Goal: Obtain resource: Download file/media

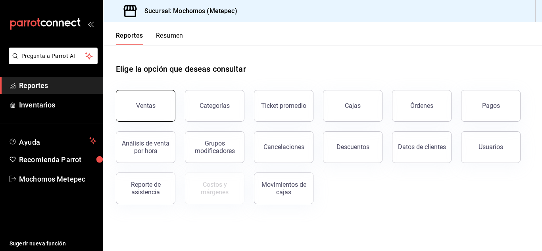
click at [147, 103] on div "Ventas" at bounding box center [145, 106] width 19 height 8
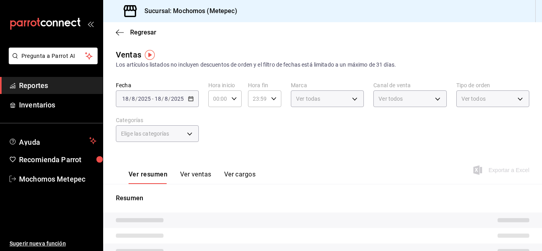
type input "05:00"
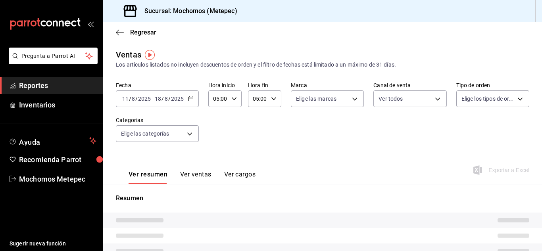
type input "PARROT,UBER_EATS,RAPPI,DIDI_FOOD,ONLINE"
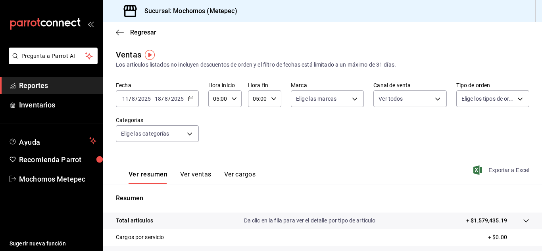
click at [493, 170] on span "Exportar a Excel" at bounding box center [502, 171] width 54 height 10
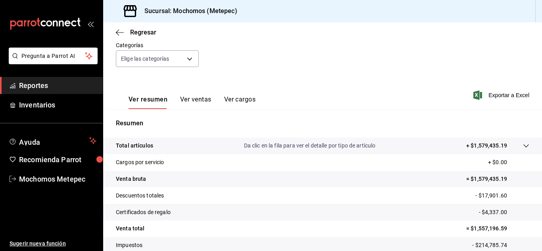
scroll to position [75, 0]
click at [493, 95] on span "Exportar a Excel" at bounding box center [502, 96] width 54 height 10
click at [119, 32] on icon "button" at bounding box center [120, 32] width 8 height 0
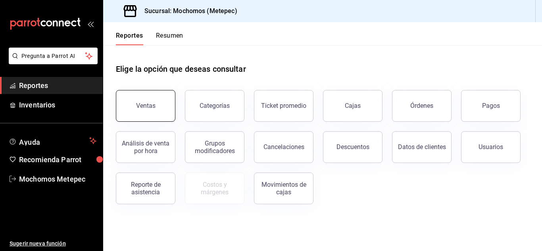
click at [154, 112] on button "Ventas" at bounding box center [146, 106] width 60 height 32
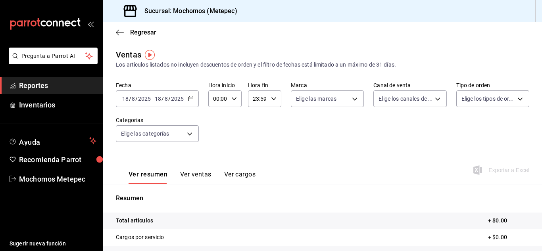
click at [126, 101] on input "18" at bounding box center [125, 99] width 7 height 6
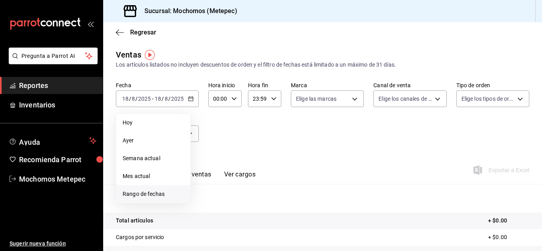
click at [141, 193] on span "Rango de fechas" at bounding box center [154, 194] width 62 height 8
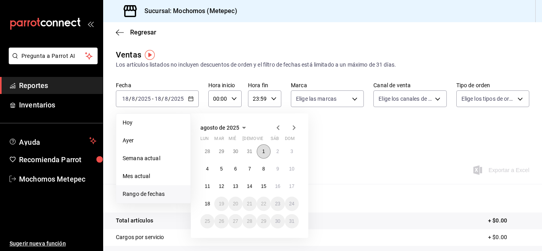
click at [264, 150] on abbr "1" at bounding box center [264, 152] width 3 height 6
click at [205, 207] on button "18" at bounding box center [208, 204] width 14 height 14
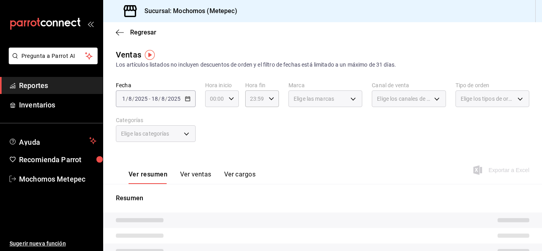
click at [232, 99] on icon "button" at bounding box center [232, 99] width 6 height 6
click at [211, 145] on span "05" at bounding box center [213, 148] width 4 height 6
type input "05:00"
click at [214, 147] on span "05" at bounding box center [213, 148] width 4 height 6
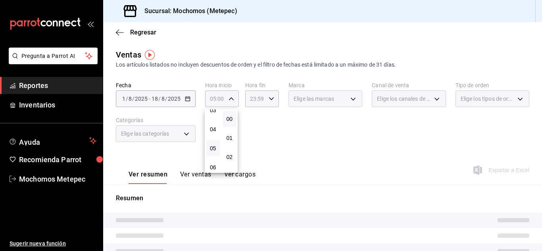
click at [268, 98] on div at bounding box center [271, 125] width 542 height 251
click at [269, 98] on \(Stroke\) "button" at bounding box center [271, 98] width 5 height 3
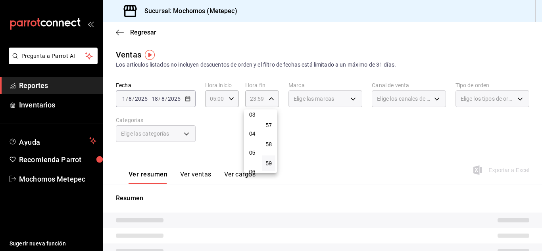
scroll to position [61, 0]
click at [251, 156] on span "05" at bounding box center [253, 153] width 4 height 6
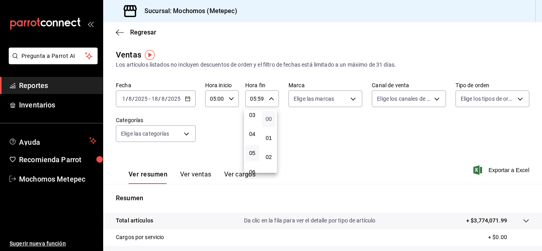
click at [269, 121] on span "00" at bounding box center [269, 119] width 4 height 6
type input "05:00"
click at [417, 177] on div at bounding box center [271, 125] width 542 height 251
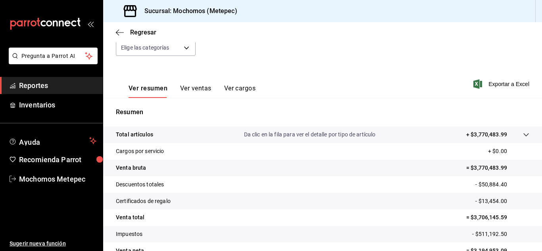
scroll to position [86, 0]
click at [500, 83] on span "Exportar a Excel" at bounding box center [502, 85] width 54 height 10
click at [120, 31] on icon "button" at bounding box center [120, 32] width 8 height 7
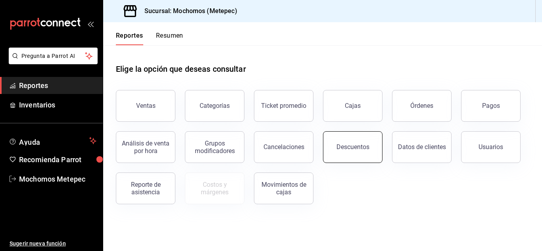
click at [349, 145] on div "Descuentos" at bounding box center [353, 147] width 33 height 8
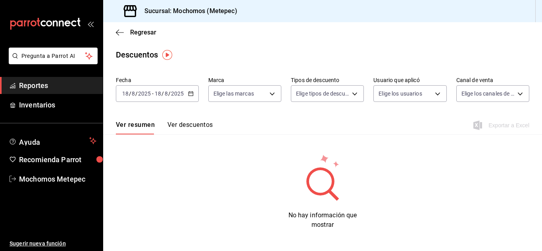
click at [188, 92] on icon "button" at bounding box center [191, 94] width 6 height 6
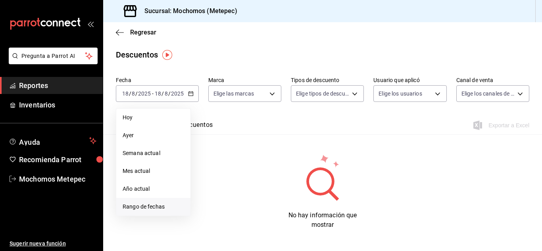
click at [149, 206] on span "Rango de fechas" at bounding box center [154, 207] width 62 height 8
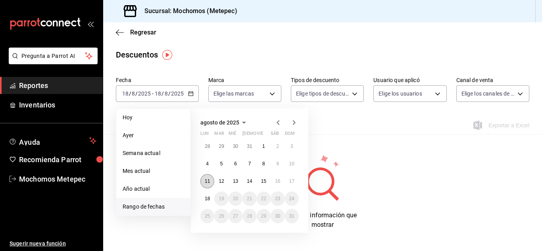
click at [205, 178] on button "11" at bounding box center [208, 181] width 14 height 14
click at [206, 199] on abbr "18" at bounding box center [207, 199] width 5 height 6
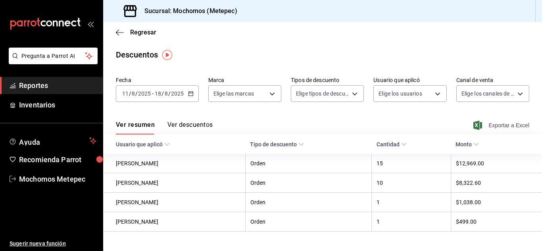
click at [498, 124] on span "Exportar a Excel" at bounding box center [502, 126] width 54 height 10
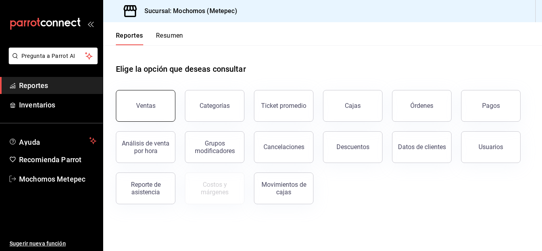
click at [147, 114] on button "Ventas" at bounding box center [146, 106] width 60 height 32
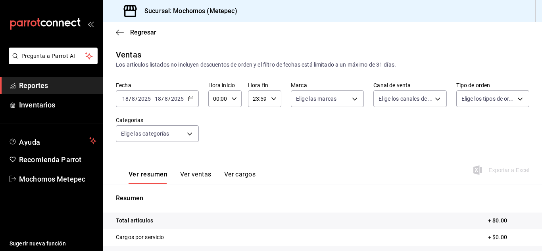
click at [234, 100] on icon "button" at bounding box center [235, 99] width 6 height 6
click at [216, 158] on span "05" at bounding box center [216, 160] width 4 height 6
type input "05:00"
click at [275, 97] on div at bounding box center [271, 125] width 542 height 251
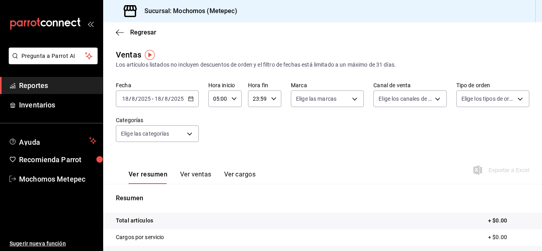
click at [275, 97] on div "23:59 Hora fin" at bounding box center [264, 99] width 33 height 17
click at [255, 134] on span "05" at bounding box center [255, 134] width 4 height 6
click at [270, 118] on span "00" at bounding box center [272, 119] width 4 height 6
type input "05:00"
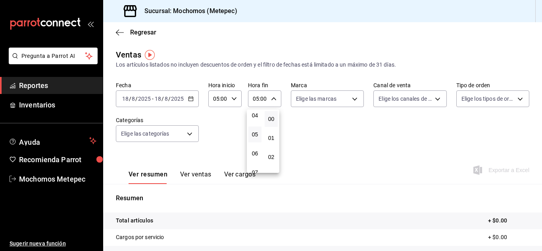
click at [139, 95] on div at bounding box center [271, 125] width 542 height 251
click at [193, 100] on icon "button" at bounding box center [191, 99] width 6 height 6
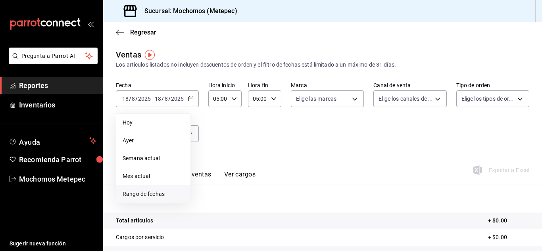
click at [146, 190] on li "Rango de fechas" at bounding box center [153, 194] width 74 height 18
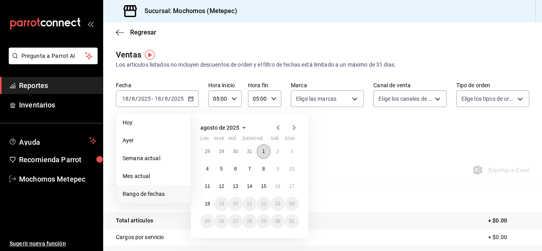
click at [265, 150] on button "1" at bounding box center [264, 152] width 14 height 14
click at [209, 200] on button "18" at bounding box center [208, 204] width 14 height 14
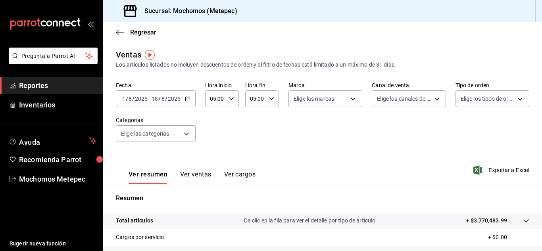
scroll to position [129, 0]
